Goal: Information Seeking & Learning: Learn about a topic

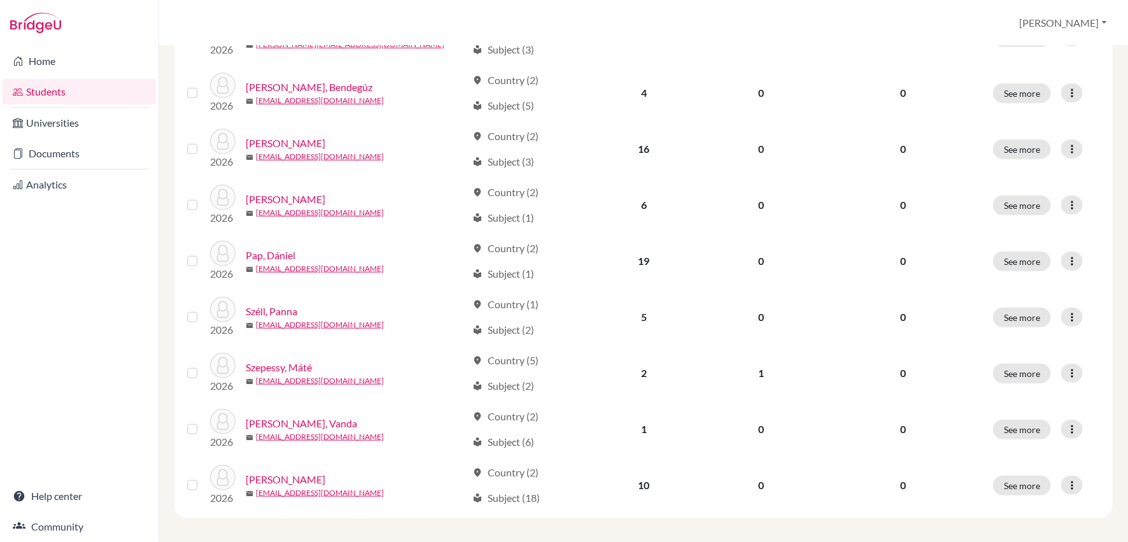
scroll to position [471, 0]
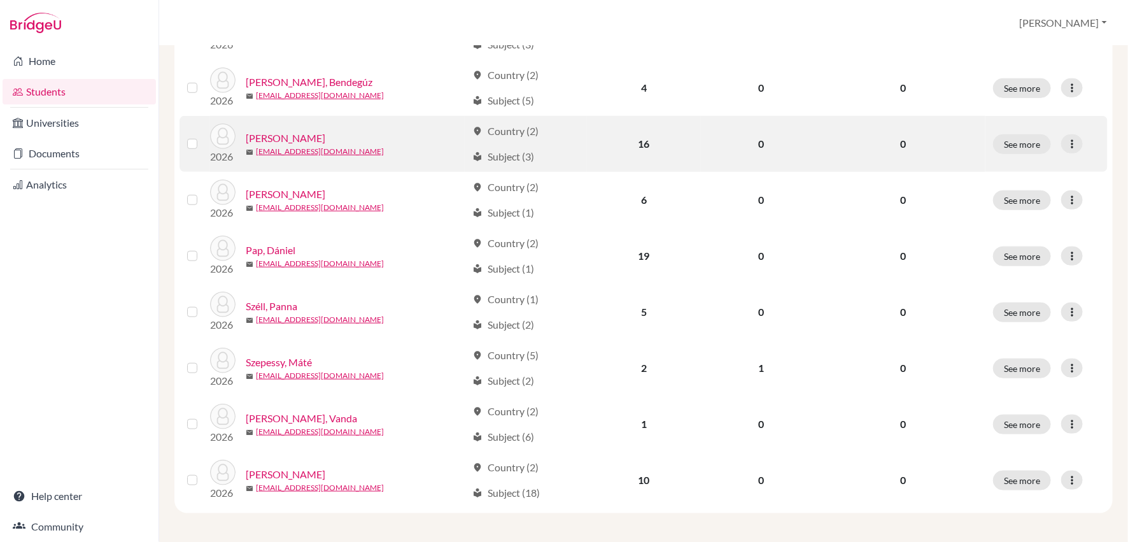
click at [289, 135] on link "Menyhárt, [PERSON_NAME]" at bounding box center [286, 137] width 80 height 15
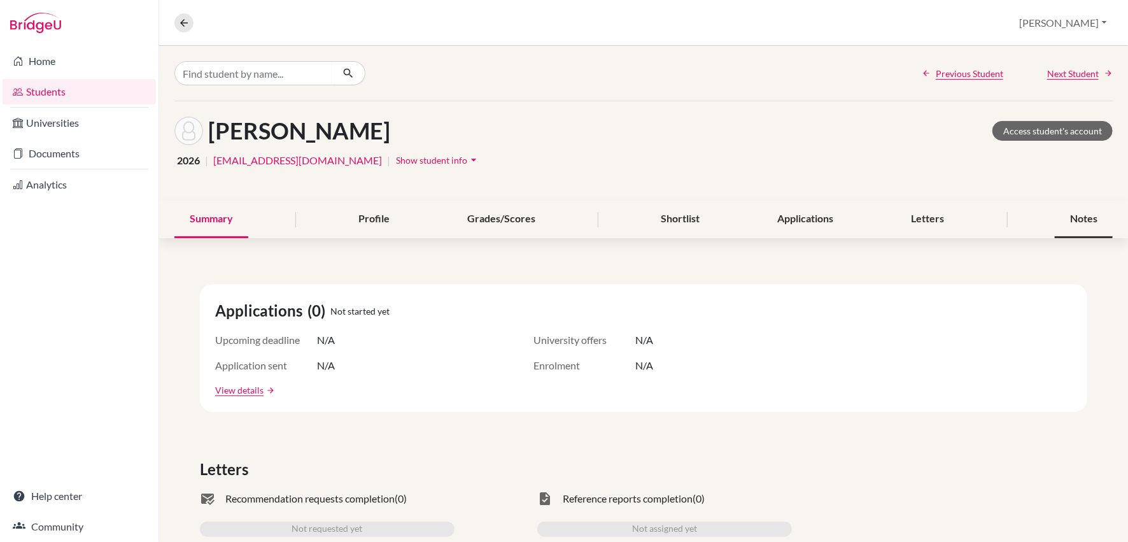
click at [1081, 212] on div "Notes" at bounding box center [1084, 219] width 58 height 38
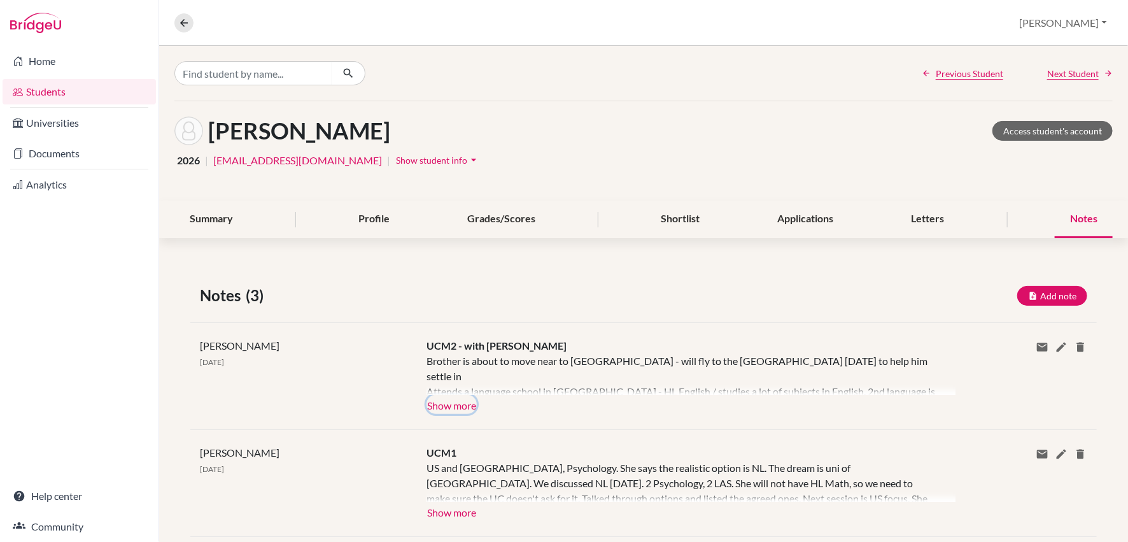
click at [449, 402] on button "Show more" at bounding box center [451, 404] width 50 height 19
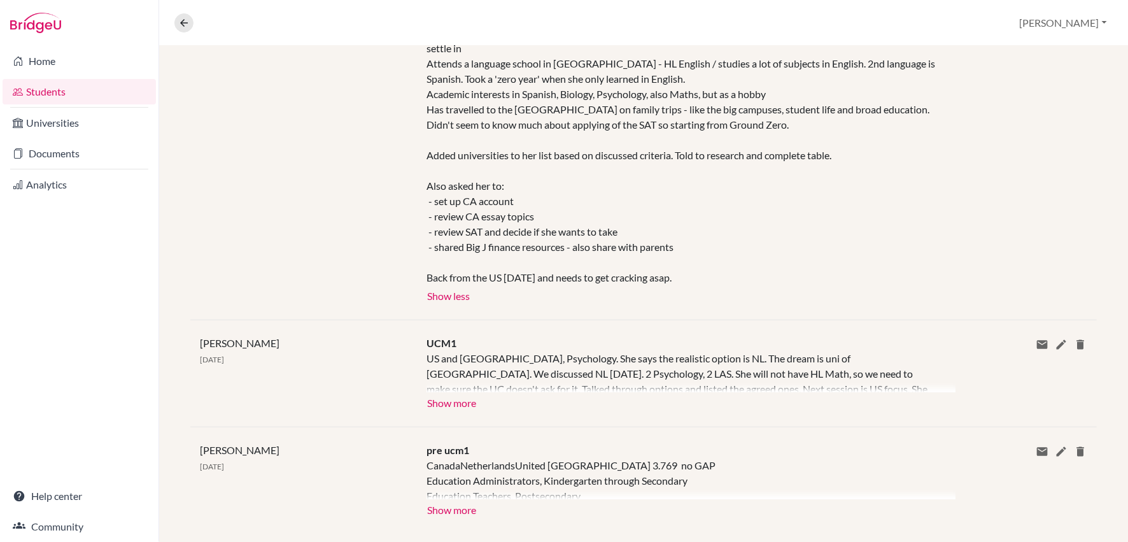
scroll to position [331, 0]
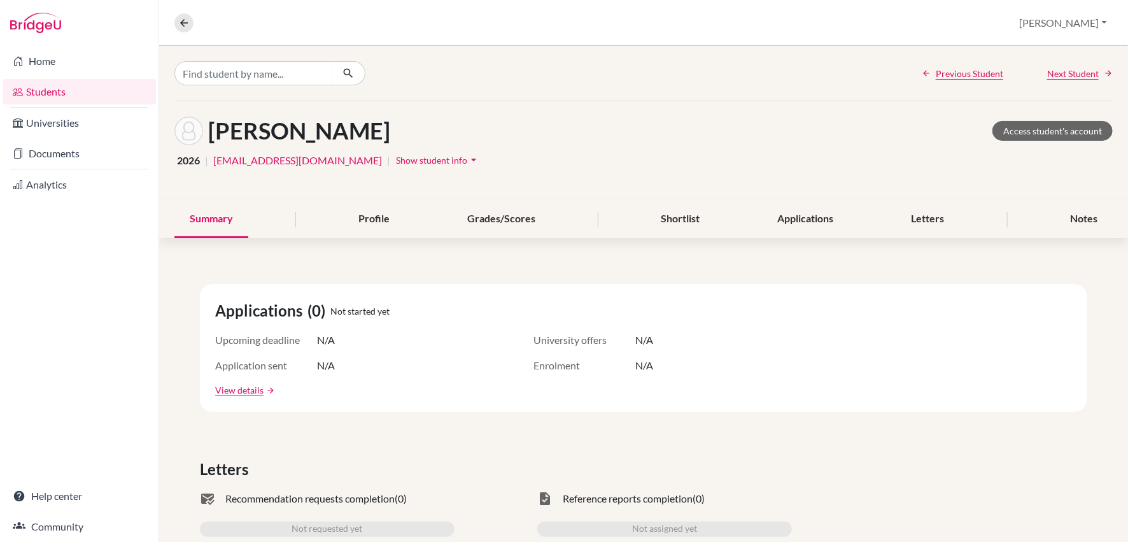
click at [64, 90] on link "Students" at bounding box center [79, 91] width 153 height 25
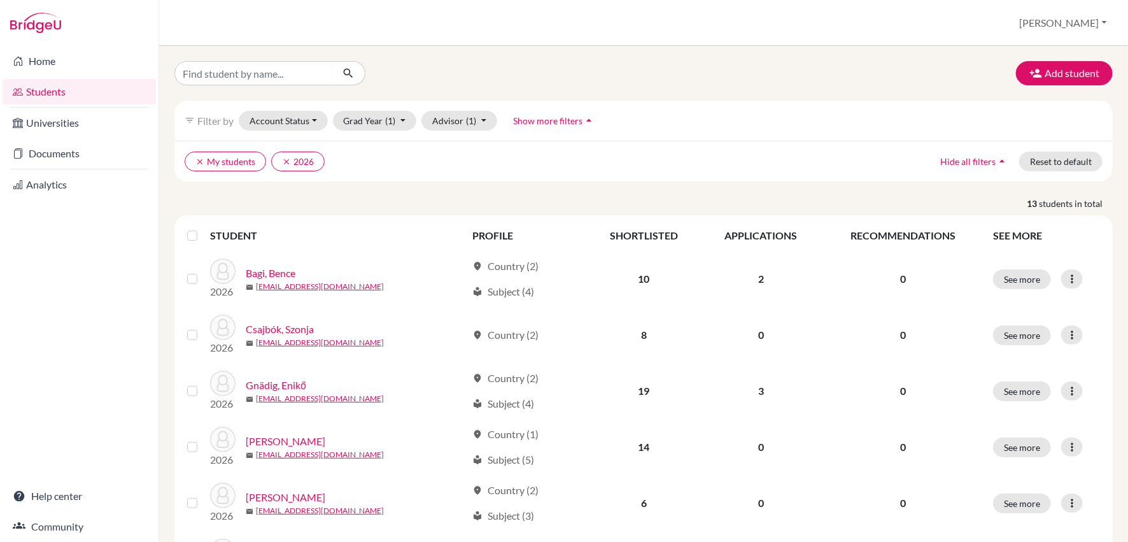
scroll to position [183, 0]
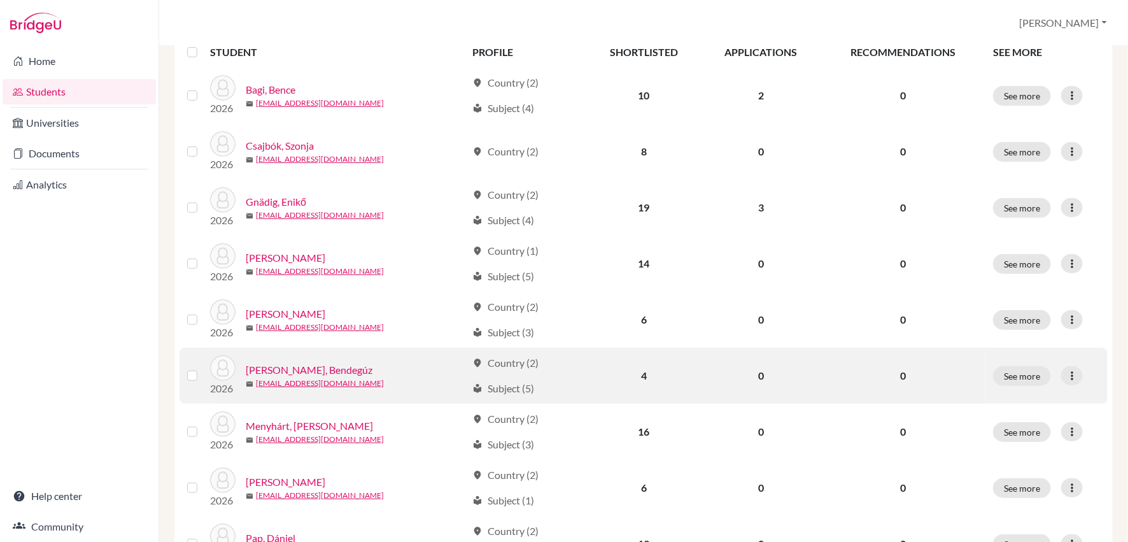
click at [307, 367] on link "[PERSON_NAME], Bendegúz" at bounding box center [309, 369] width 127 height 15
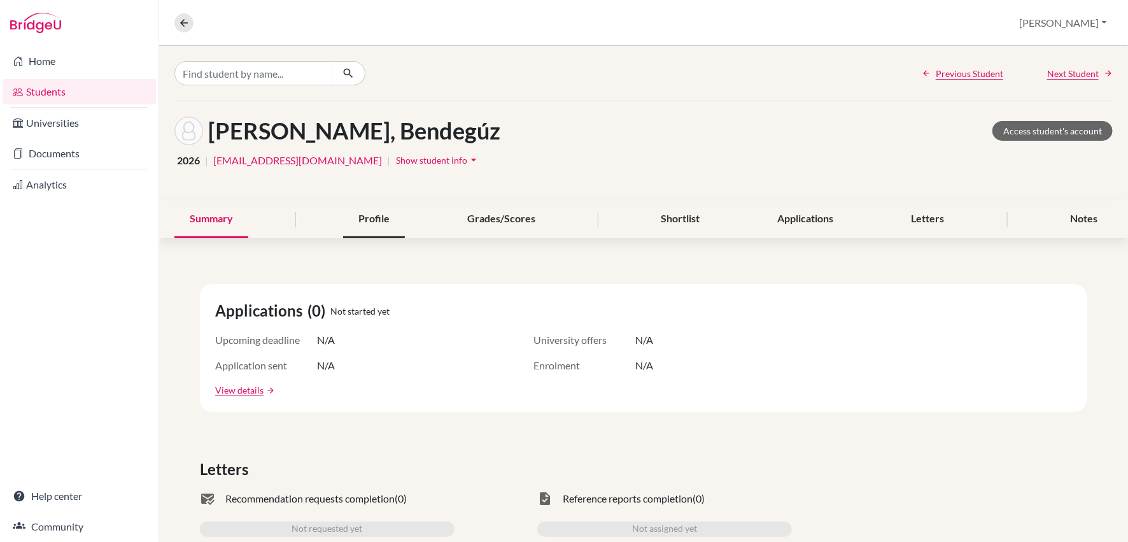
click at [385, 218] on div "Profile" at bounding box center [374, 219] width 62 height 38
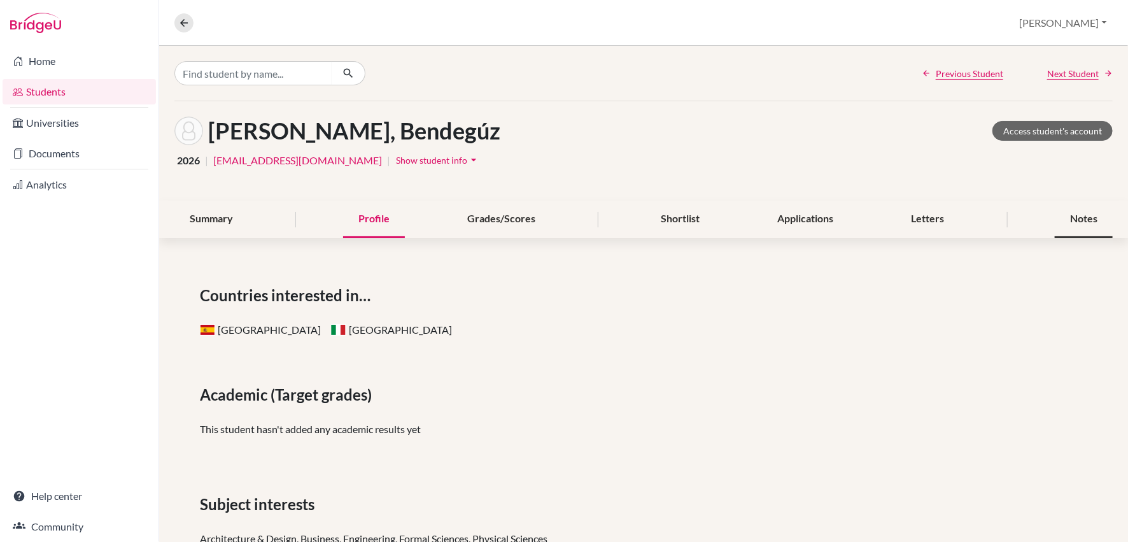
click at [1074, 218] on div "Notes" at bounding box center [1084, 219] width 58 height 38
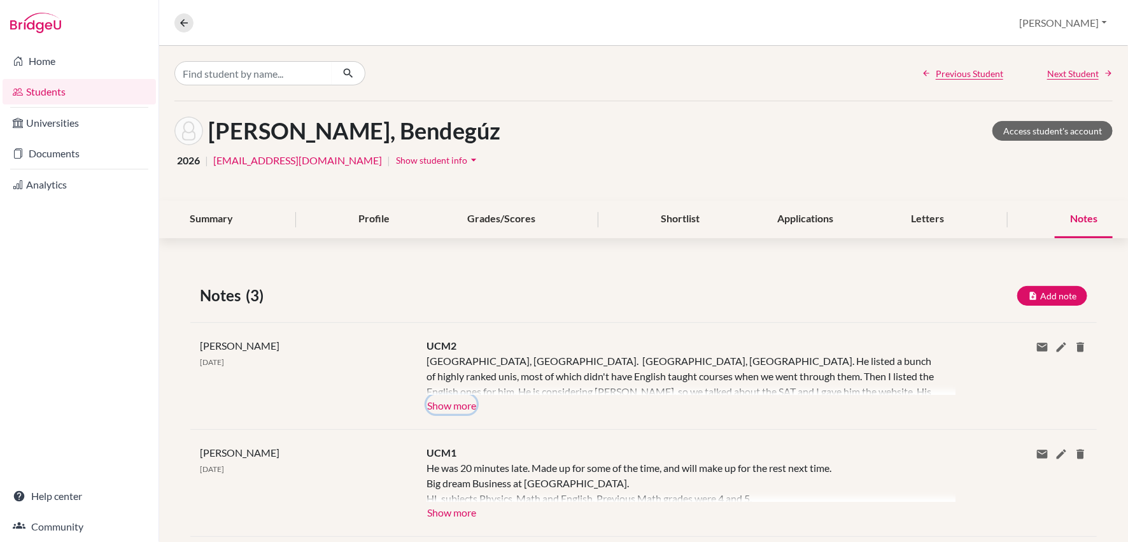
click at [463, 404] on button "Show more" at bounding box center [451, 404] width 50 height 19
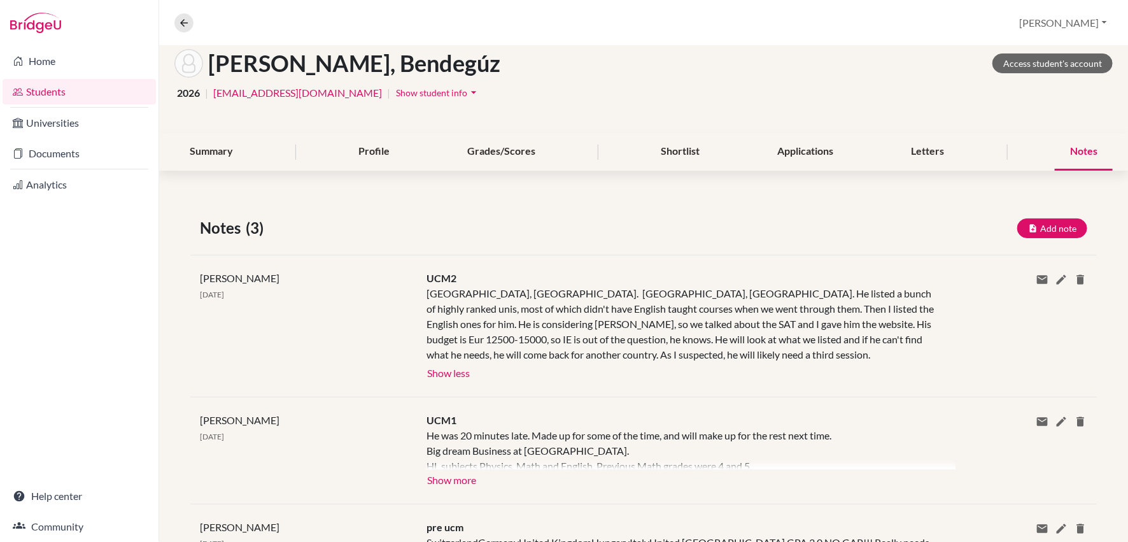
scroll to position [84, 0]
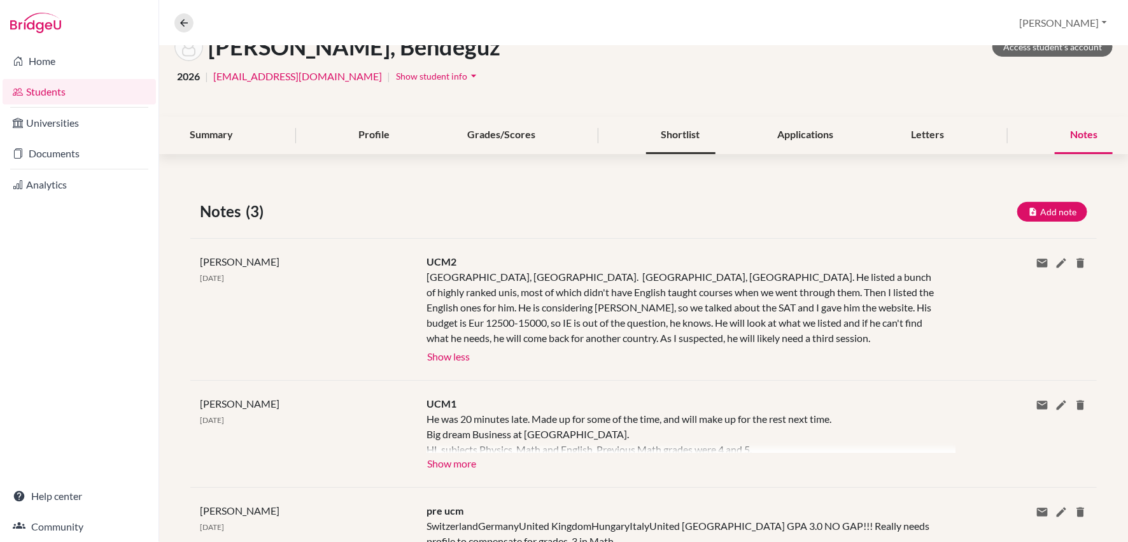
click at [675, 130] on div "Shortlist" at bounding box center [680, 135] width 69 height 38
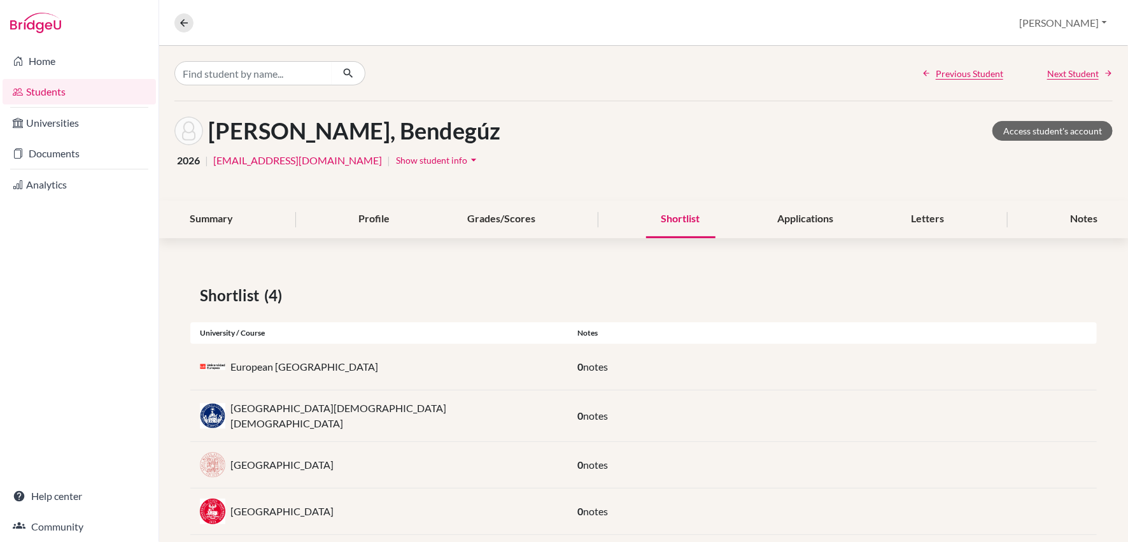
scroll to position [16, 0]
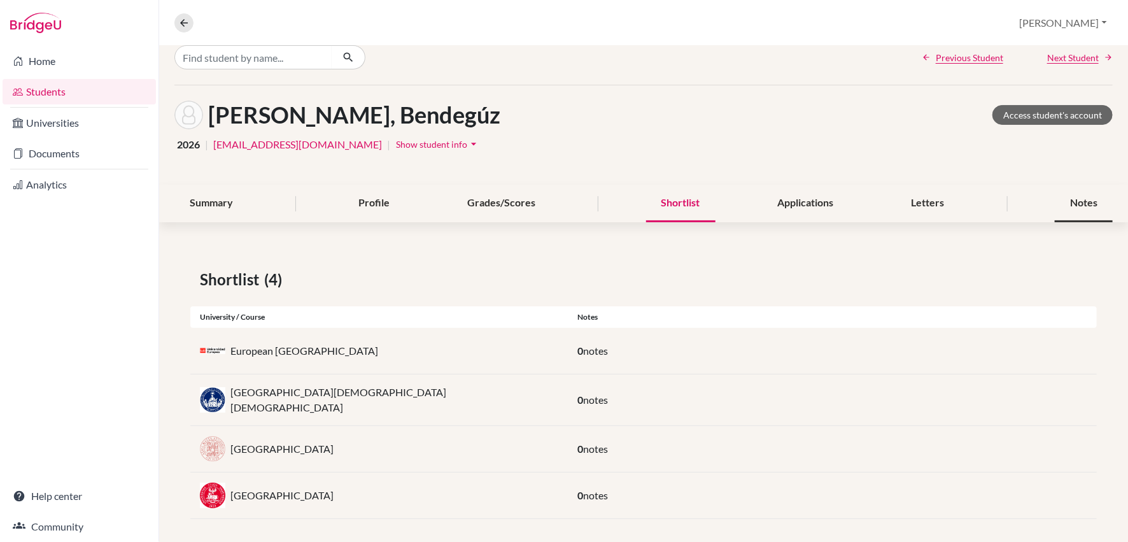
click at [1087, 199] on div "Notes" at bounding box center [1084, 204] width 58 height 38
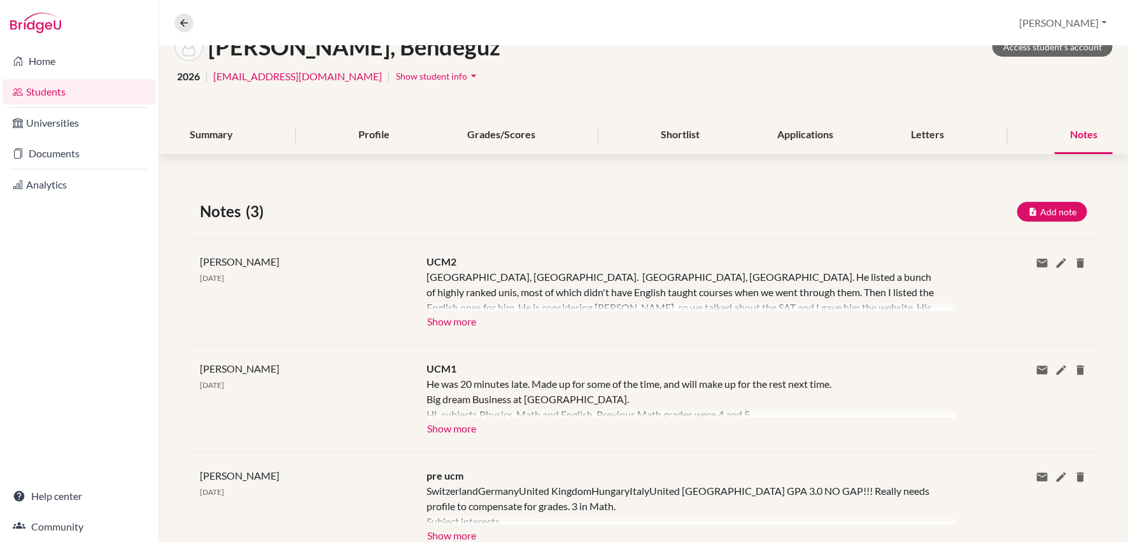
scroll to position [128, 0]
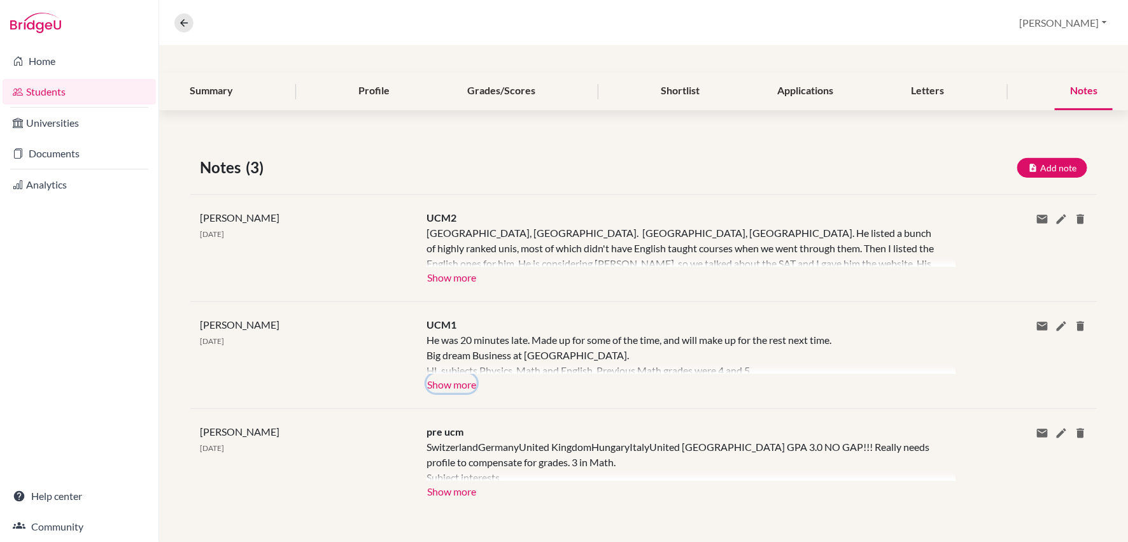
click at [453, 379] on button "Show more" at bounding box center [451, 383] width 50 height 19
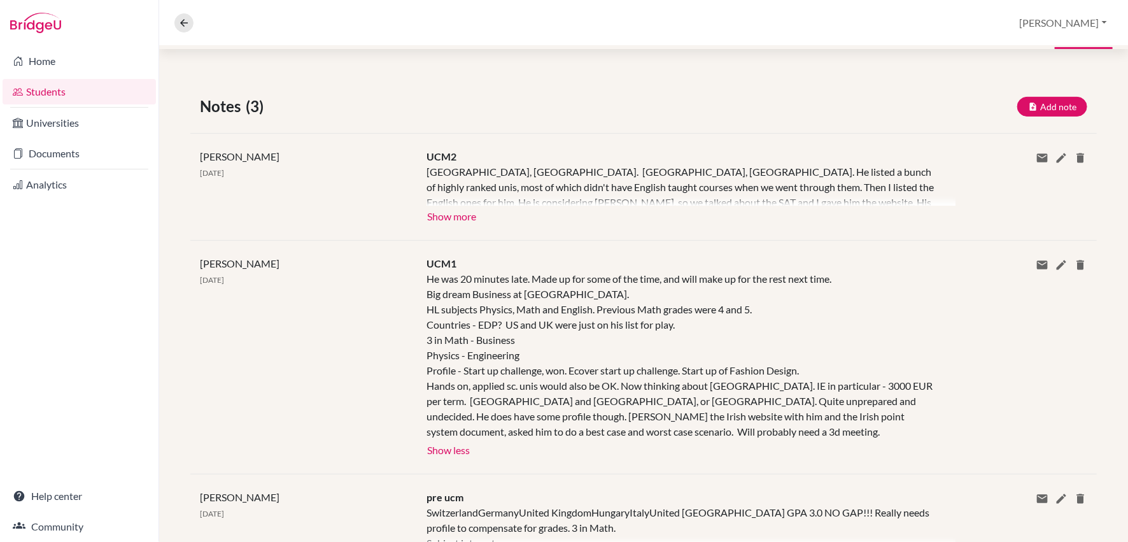
scroll to position [255, 0]
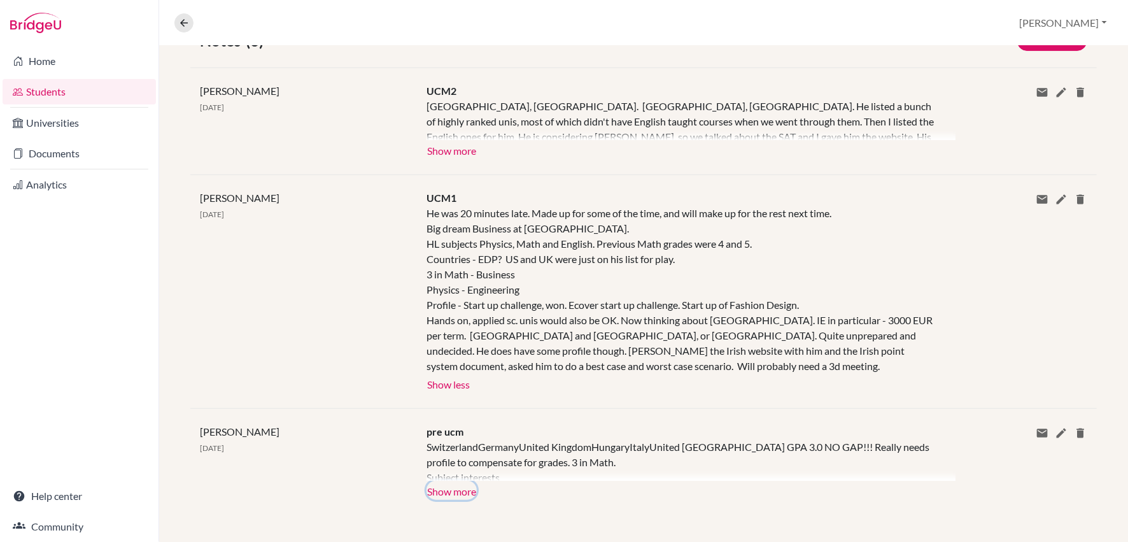
click at [460, 484] on button "Show more" at bounding box center [451, 490] width 50 height 19
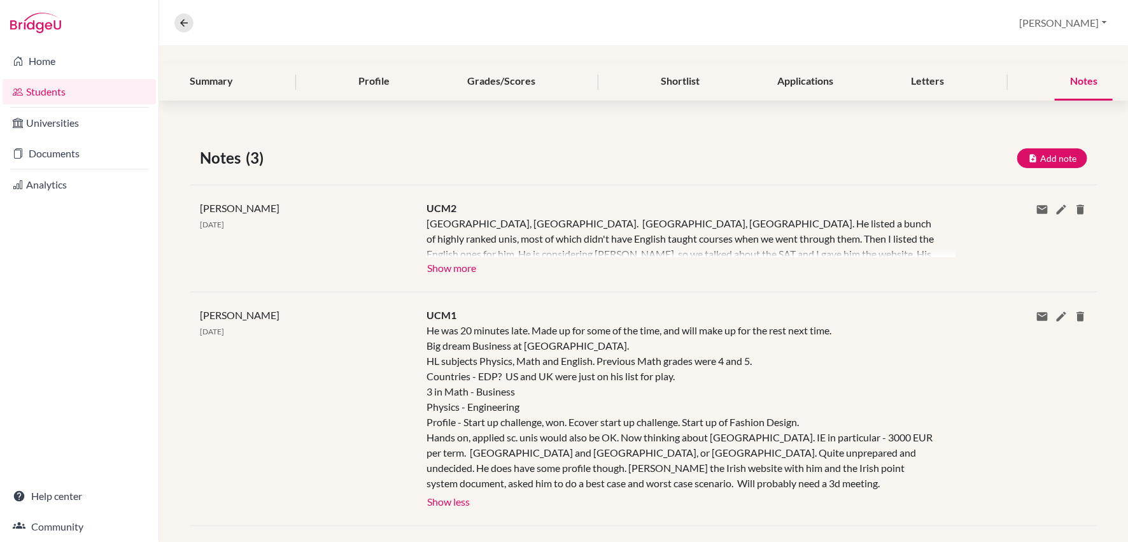
scroll to position [135, 0]
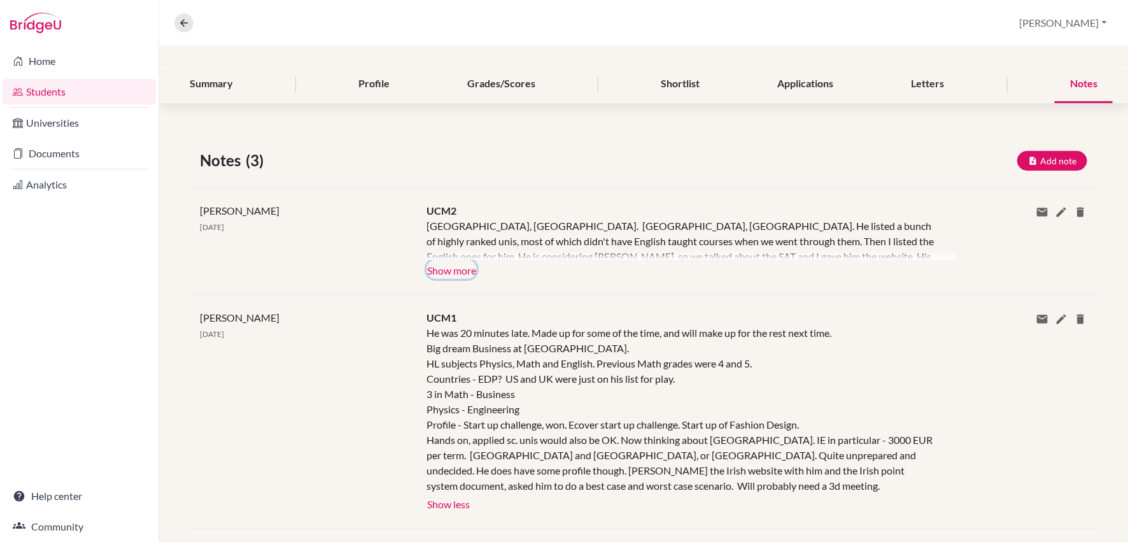
click at [442, 269] on button "Show more" at bounding box center [451, 269] width 50 height 19
